Goal: Find specific page/section: Find specific page/section

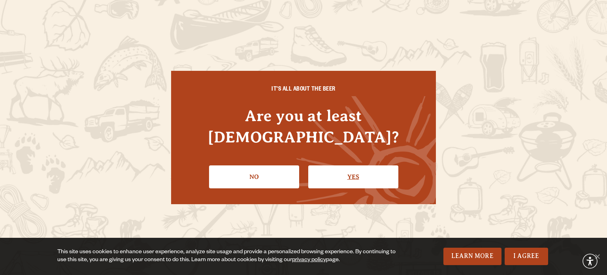
click at [342, 167] on link "Yes" at bounding box center [353, 176] width 90 height 23
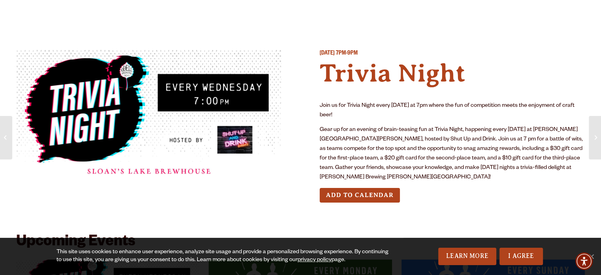
click at [113, 100] on img at bounding box center [149, 116] width 266 height 133
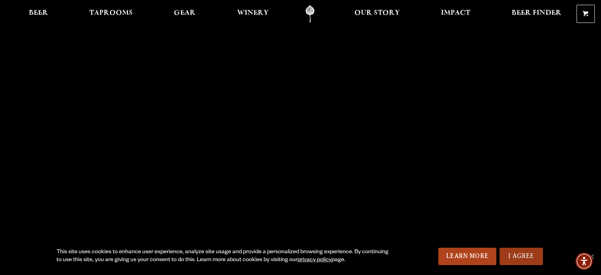
click at [512, 257] on link "I Agree" at bounding box center [521, 255] width 43 height 17
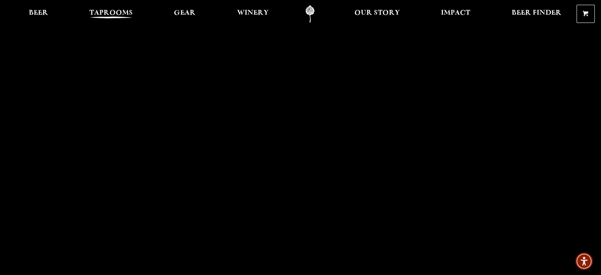
click at [95, 11] on span "Taprooms" at bounding box center [110, 13] width 43 height 6
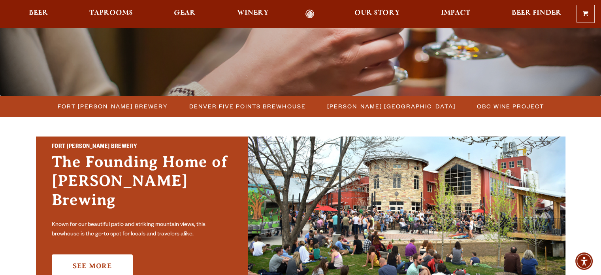
scroll to position [198, 0]
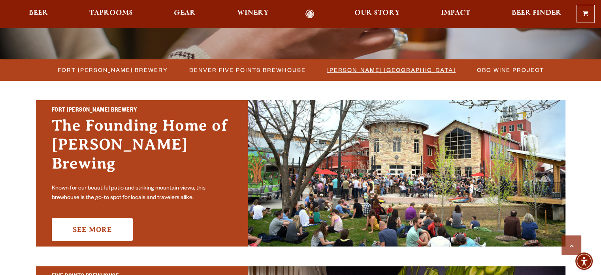
click at [375, 73] on span "[PERSON_NAME] [GEOGRAPHIC_DATA]" at bounding box center [391, 69] width 128 height 11
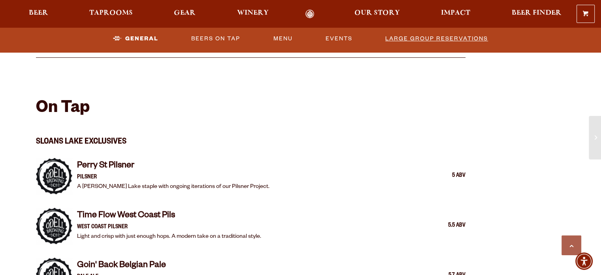
scroll to position [593, 0]
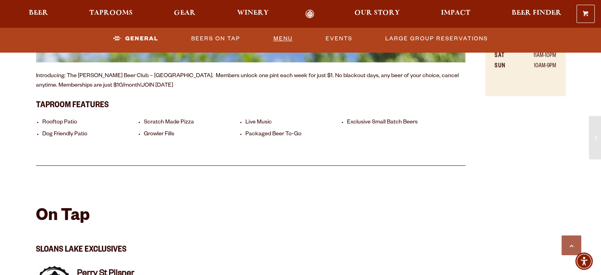
click at [285, 42] on link "Menu" at bounding box center [283, 39] width 26 height 18
